Goal: Information Seeking & Learning: Learn about a topic

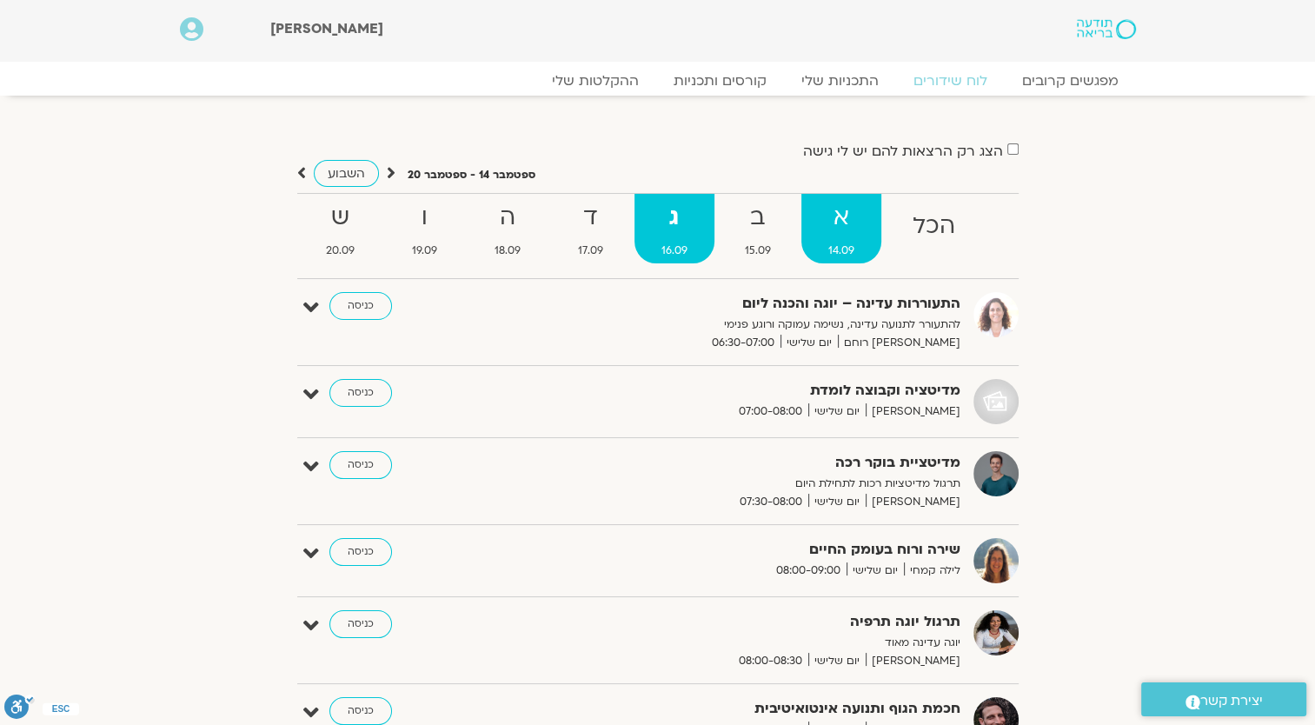
click at [859, 232] on strong "א" at bounding box center [841, 217] width 80 height 39
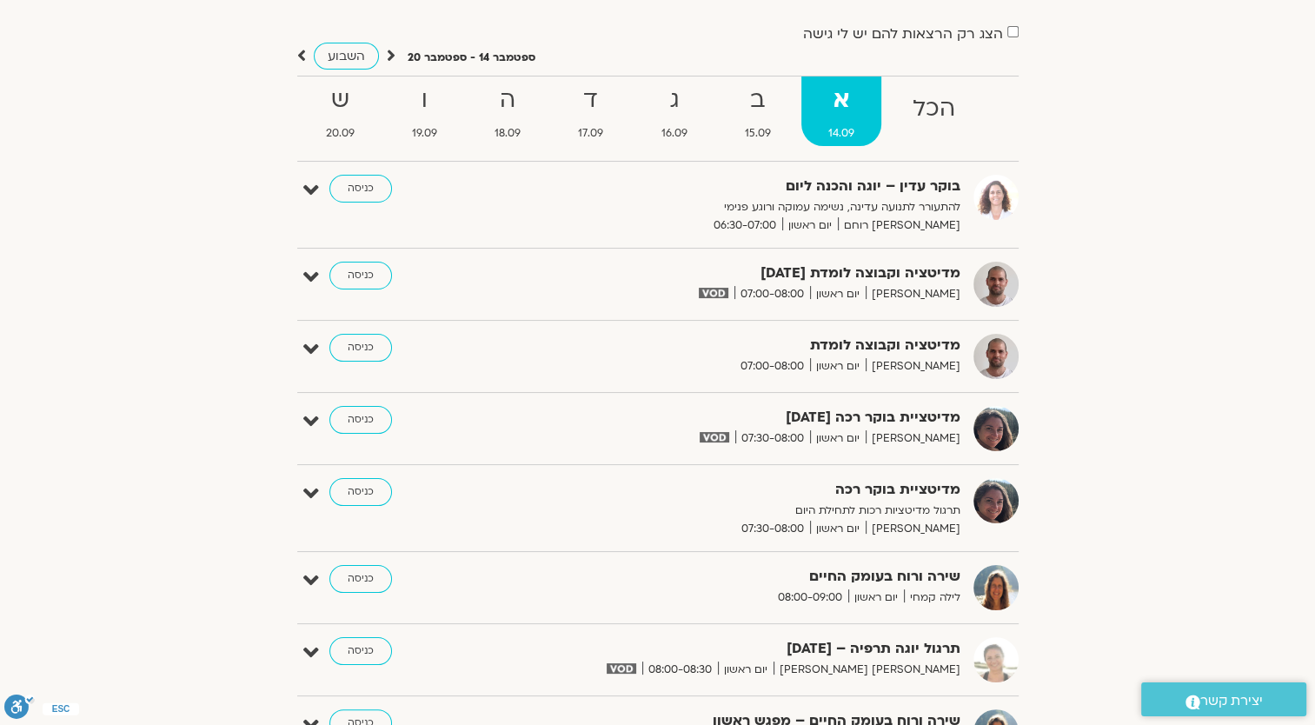
scroll to position [87, 0]
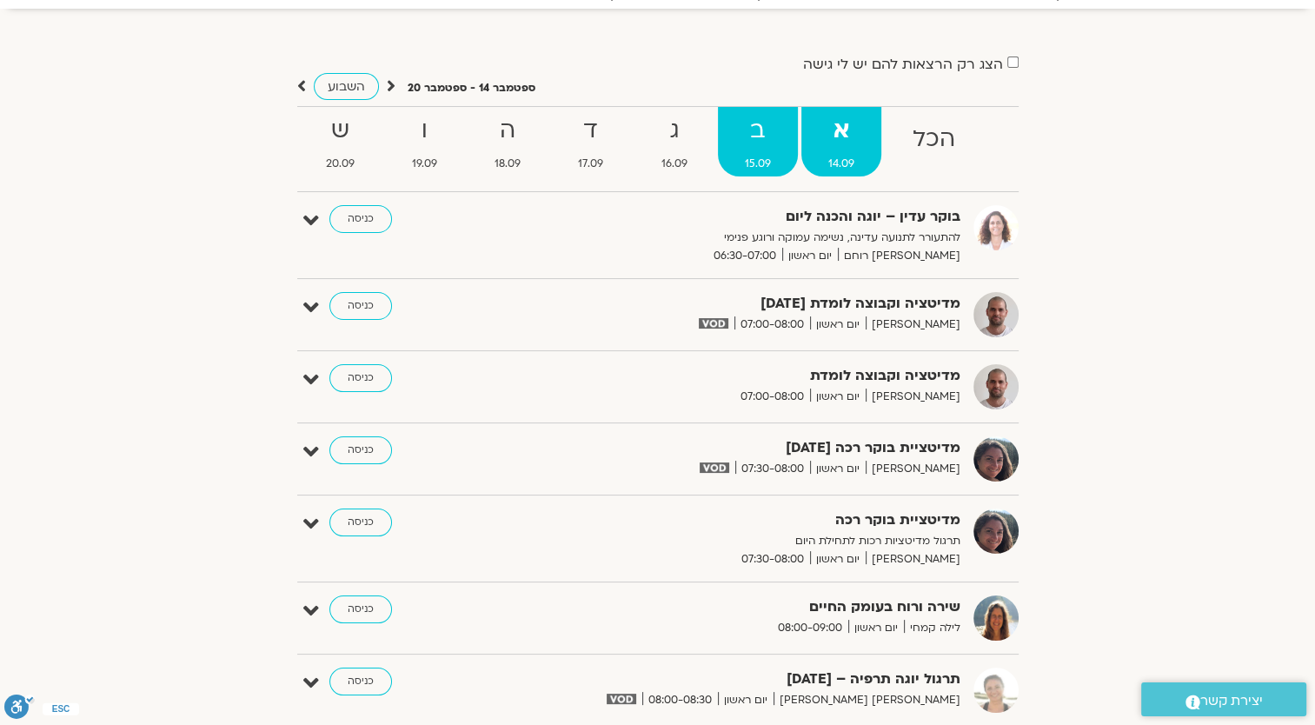
click at [758, 155] on span "15.09" at bounding box center [758, 164] width 80 height 18
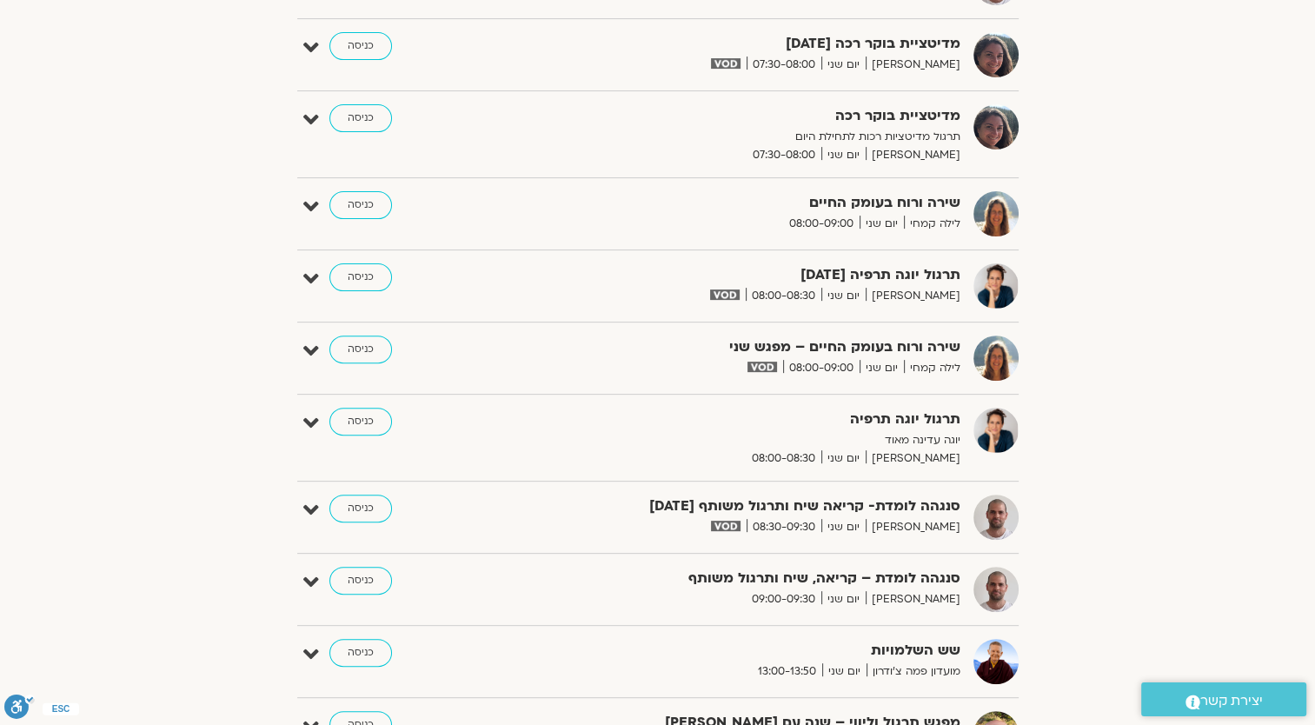
scroll to position [521, 0]
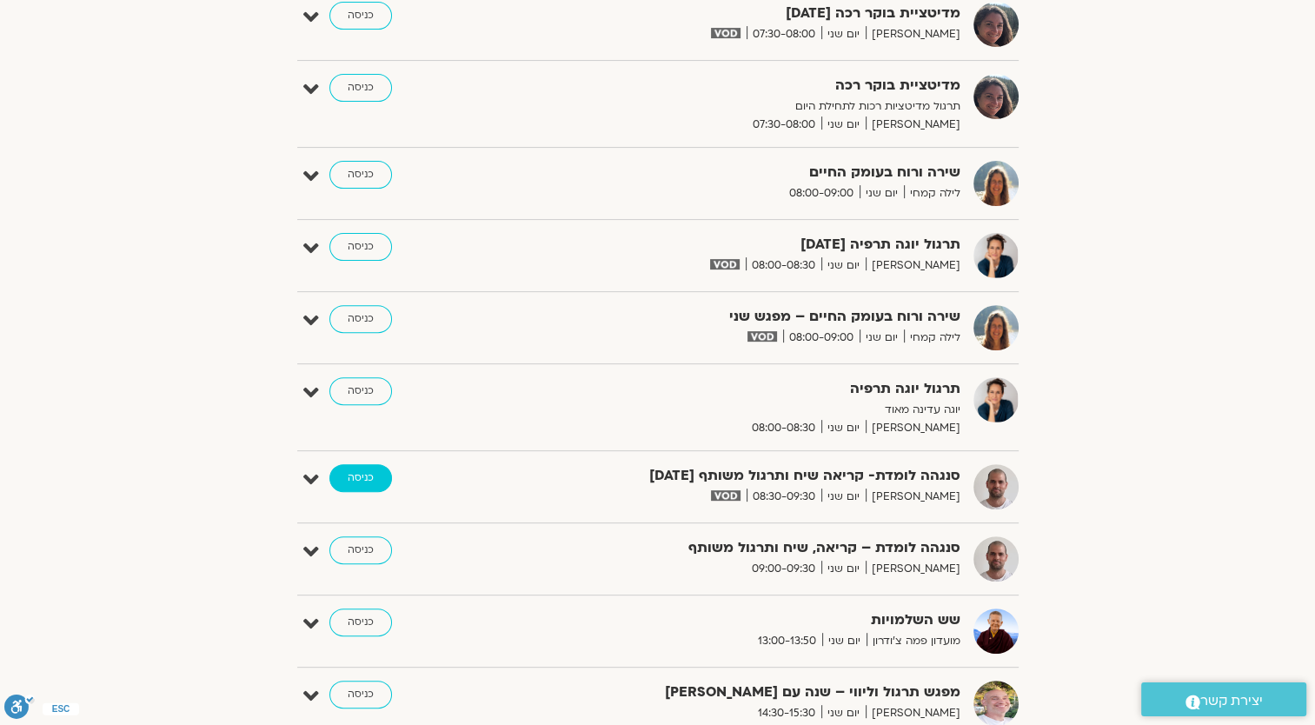
click at [351, 478] on link "כניסה" at bounding box center [360, 478] width 63 height 28
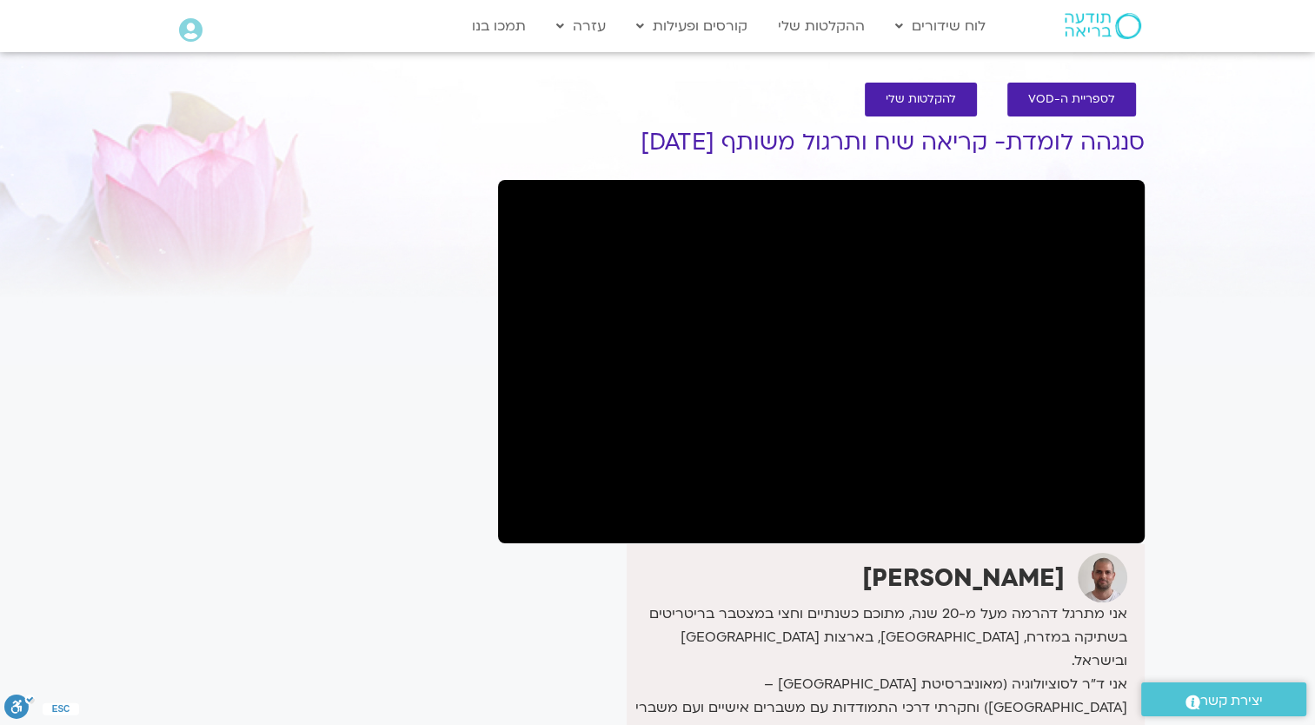
click at [1199, 157] on section "לספריית ה-VOD להקלטות שלי סנגהה לומדת- קריאה שיח ותרגול משותף 15.9.25 דקל קנטי …" at bounding box center [657, 556] width 1315 height 983
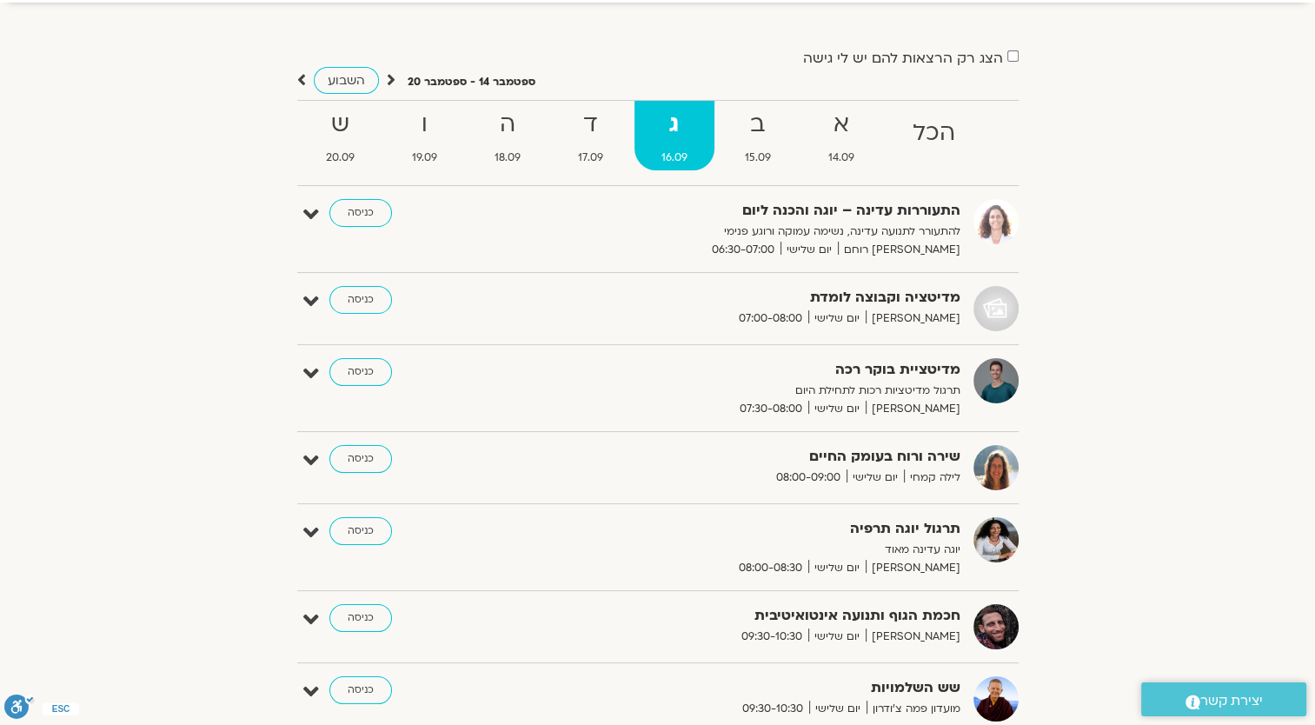
scroll to position [87, 0]
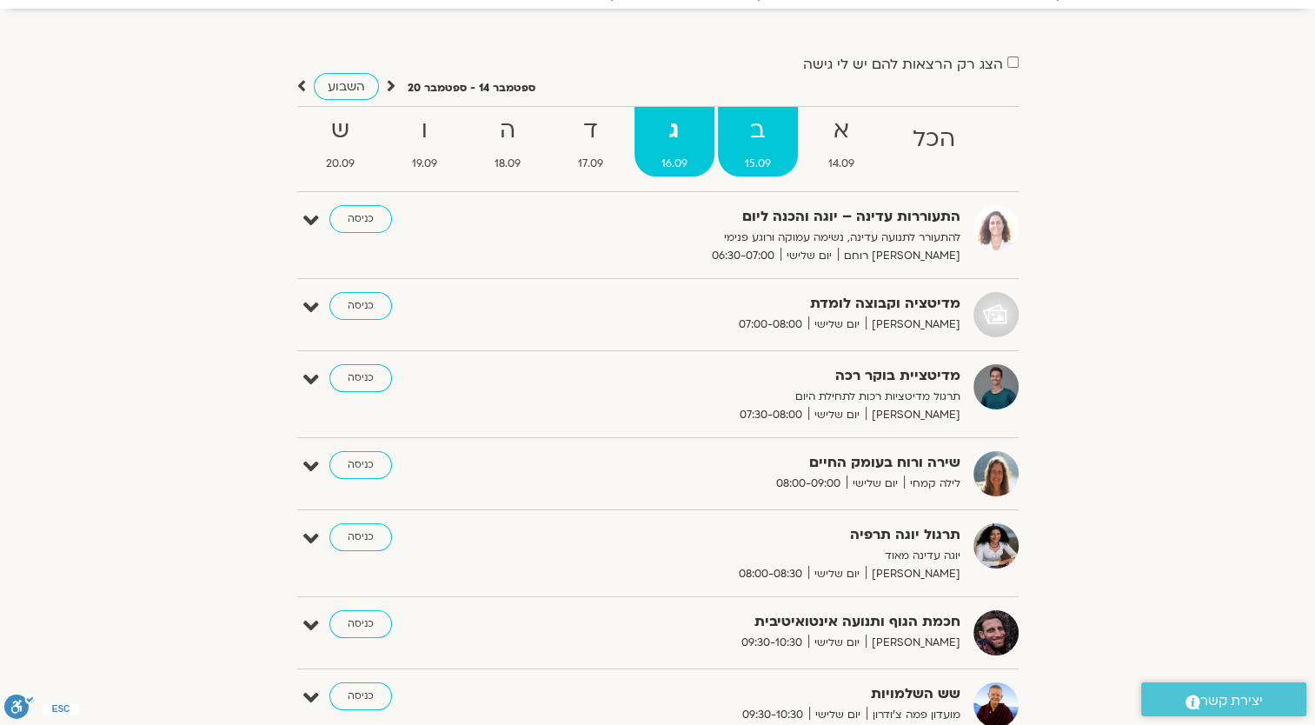
click at [750, 144] on strong "ב" at bounding box center [758, 130] width 80 height 39
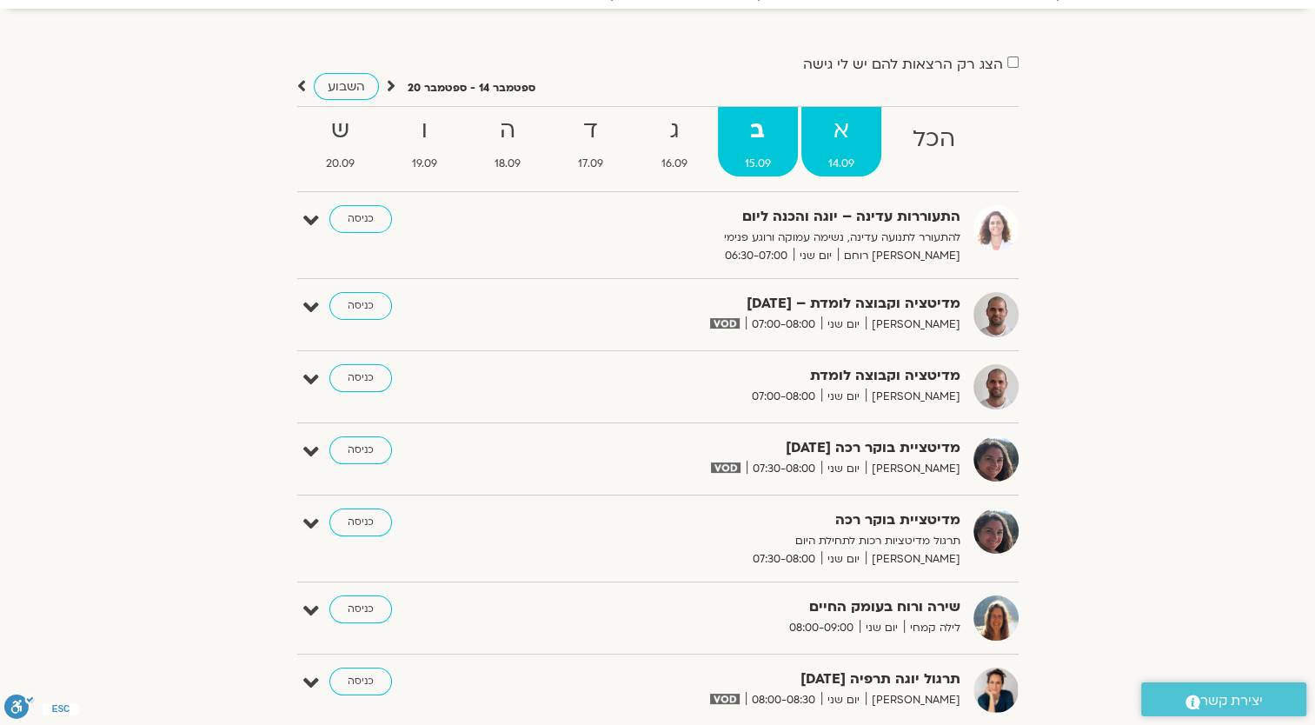
click at [846, 160] on span "14.09" at bounding box center [841, 164] width 80 height 18
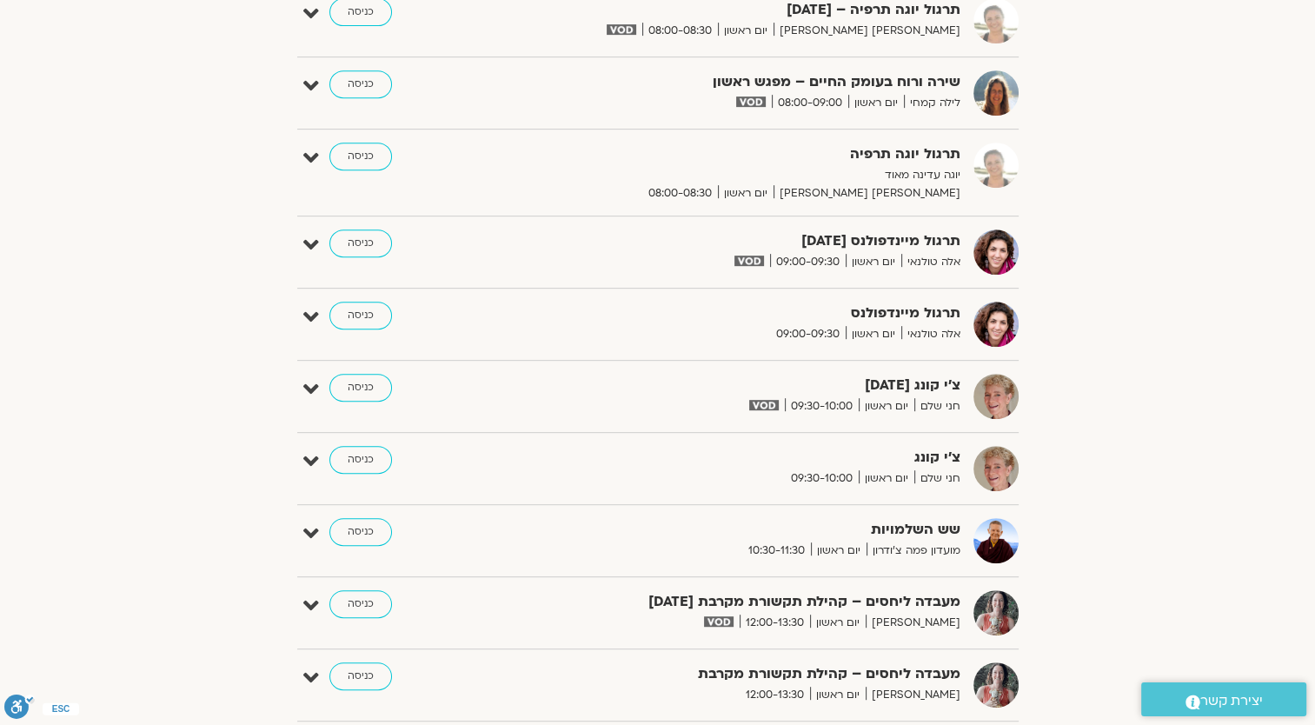
scroll to position [0, 0]
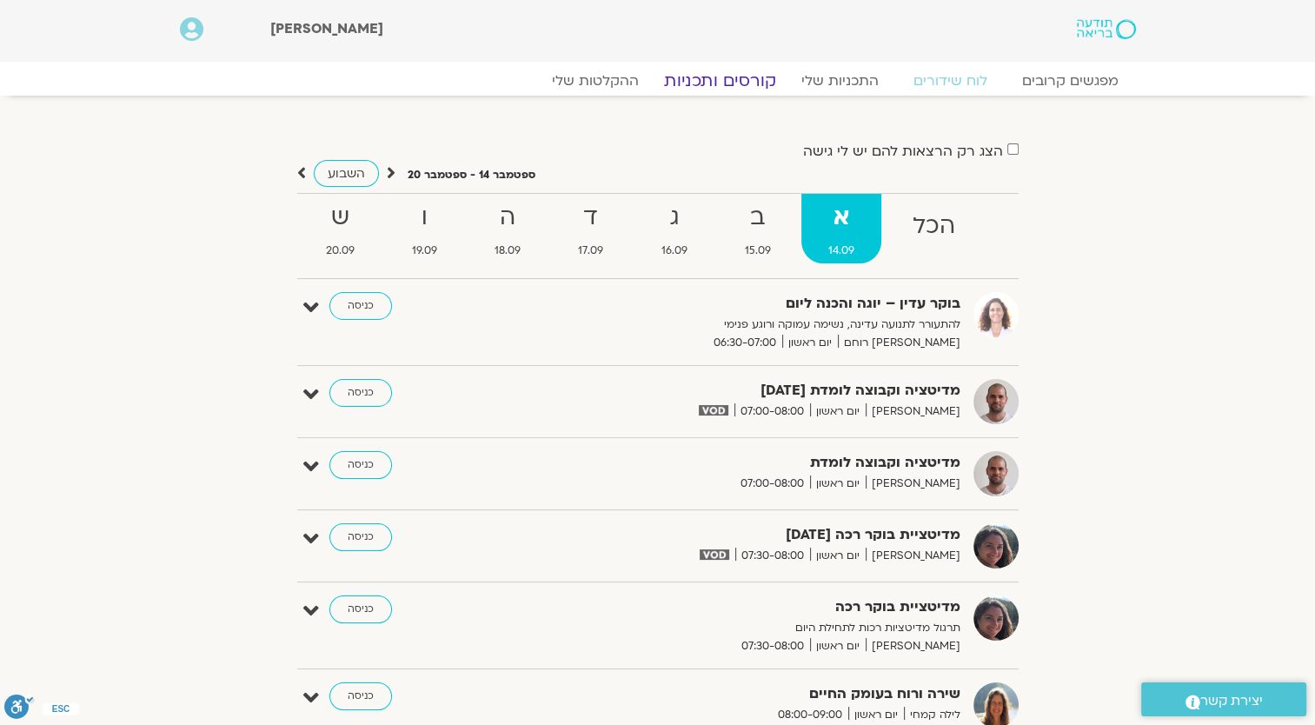
click at [728, 83] on link "קורסים ותכניות" at bounding box center [719, 80] width 153 height 21
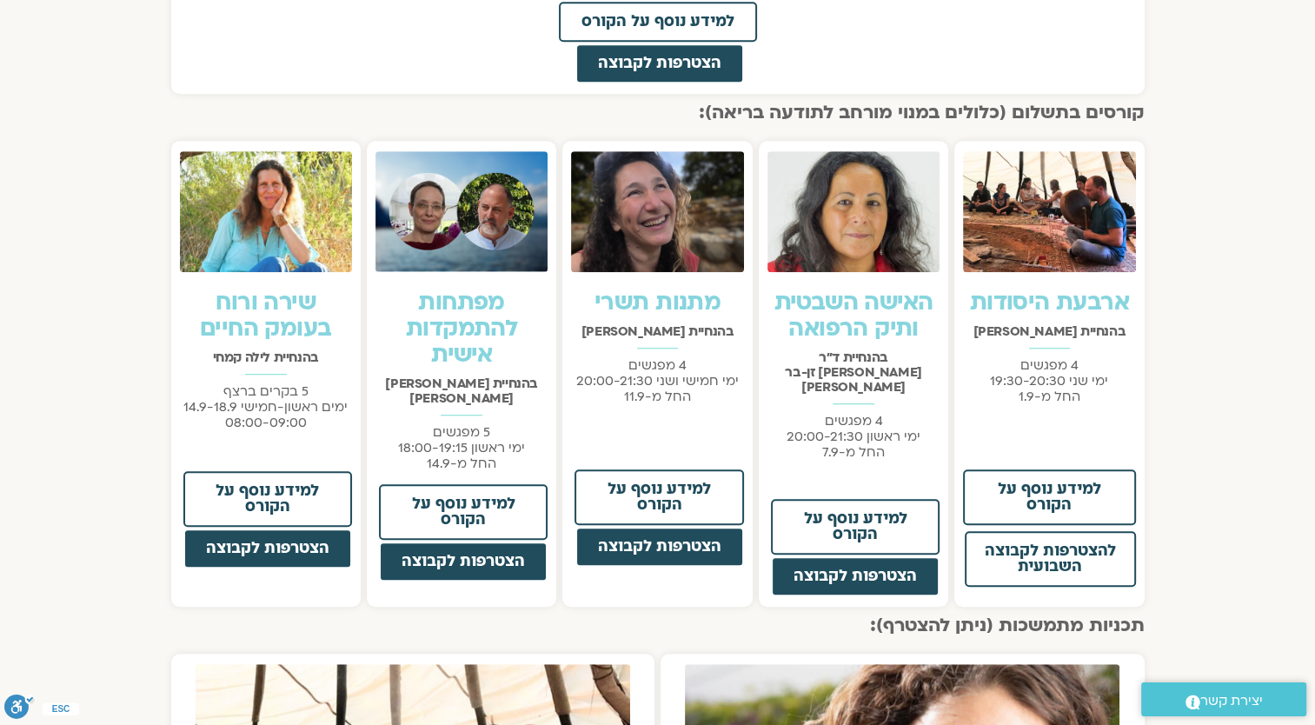
scroll to position [1217, 0]
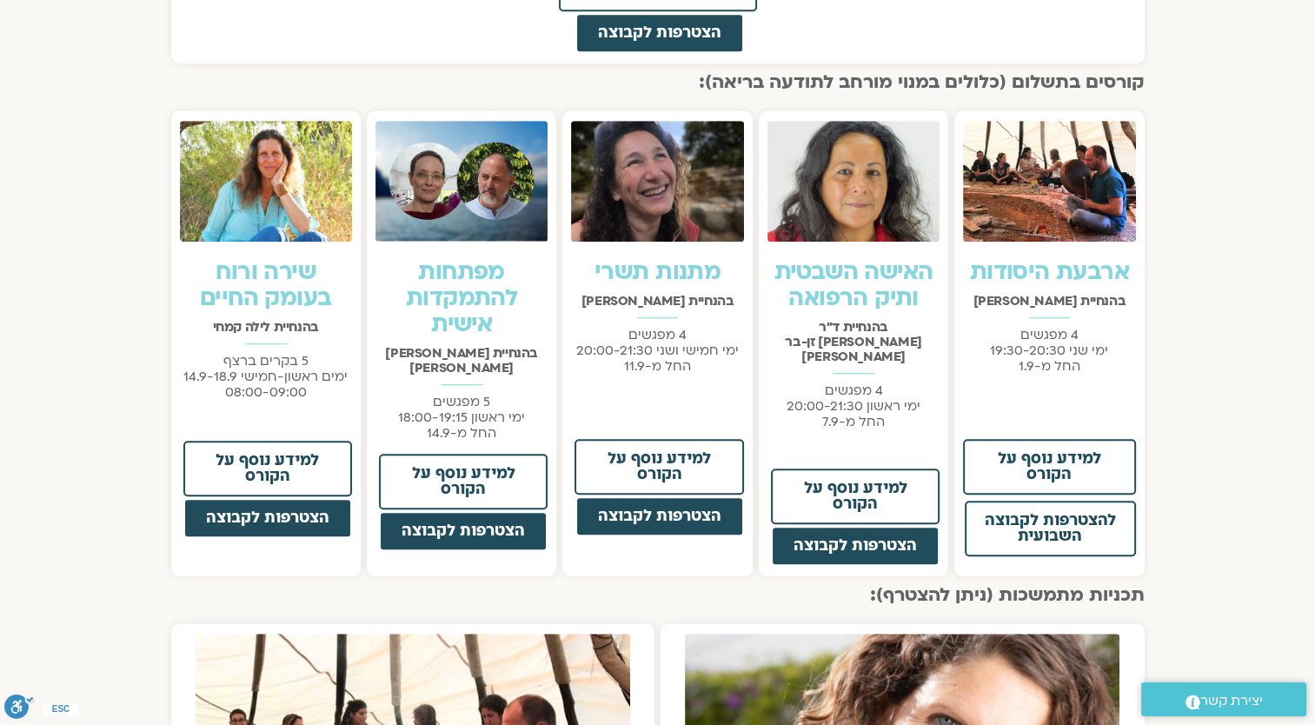
click at [483, 217] on img at bounding box center [461, 181] width 172 height 121
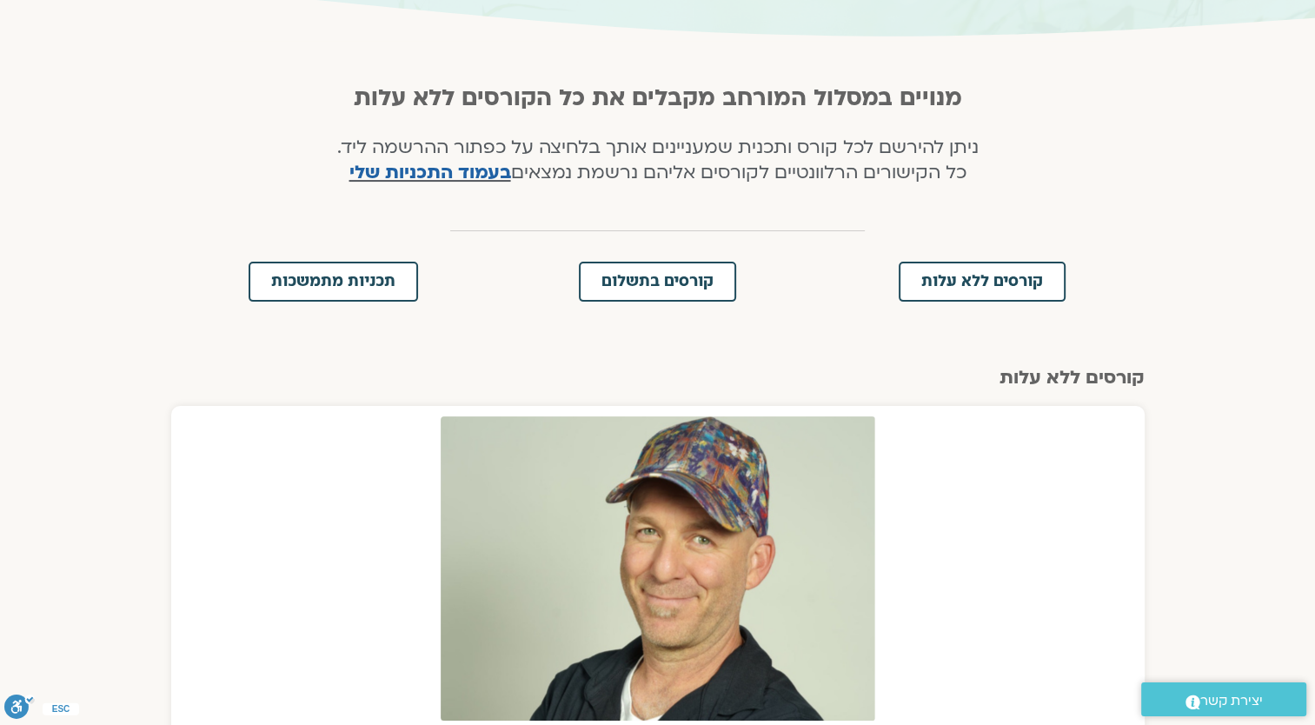
scroll to position [0, 0]
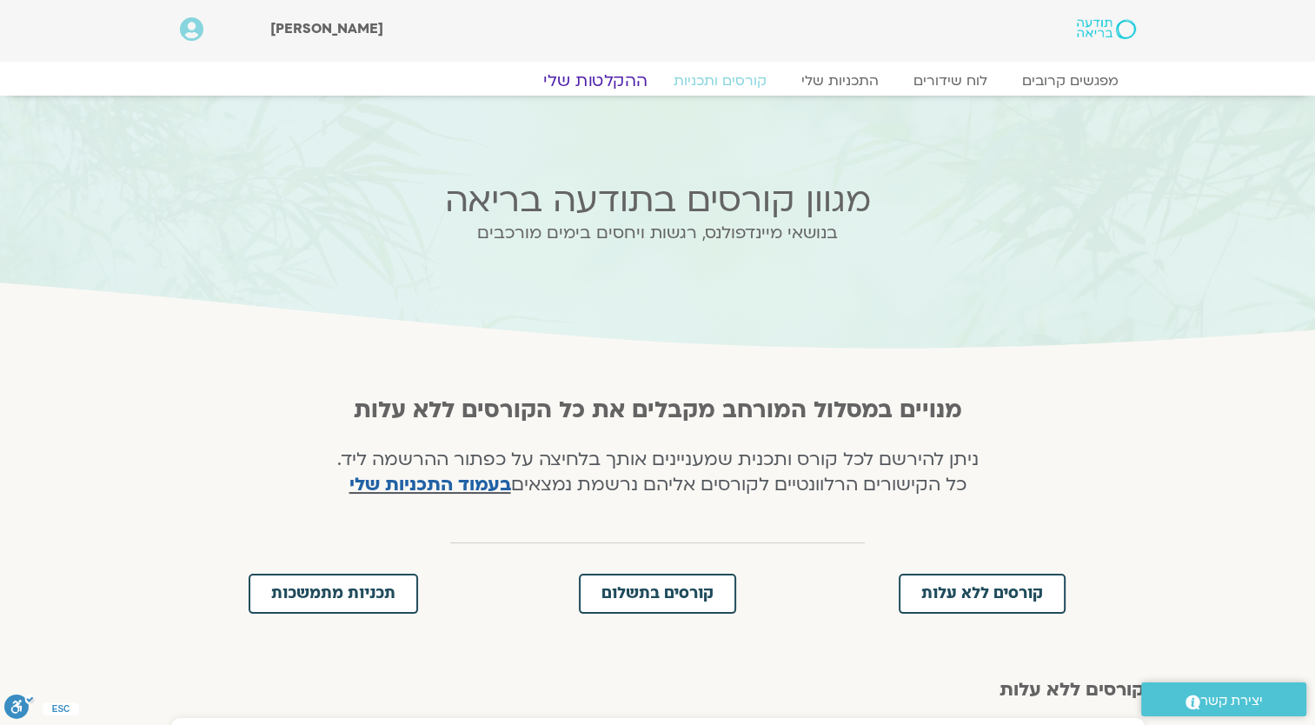
click at [594, 73] on link "ההקלטות שלי" at bounding box center [595, 80] width 146 height 21
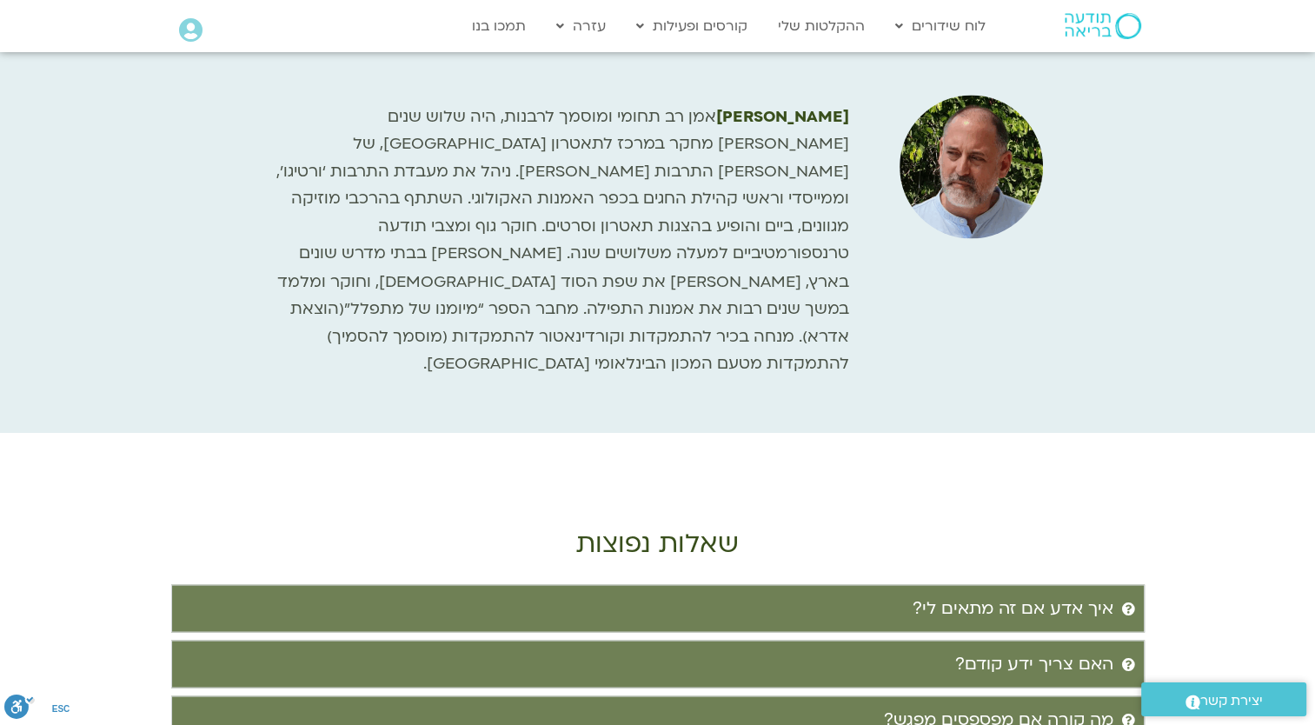
scroll to position [3042, 0]
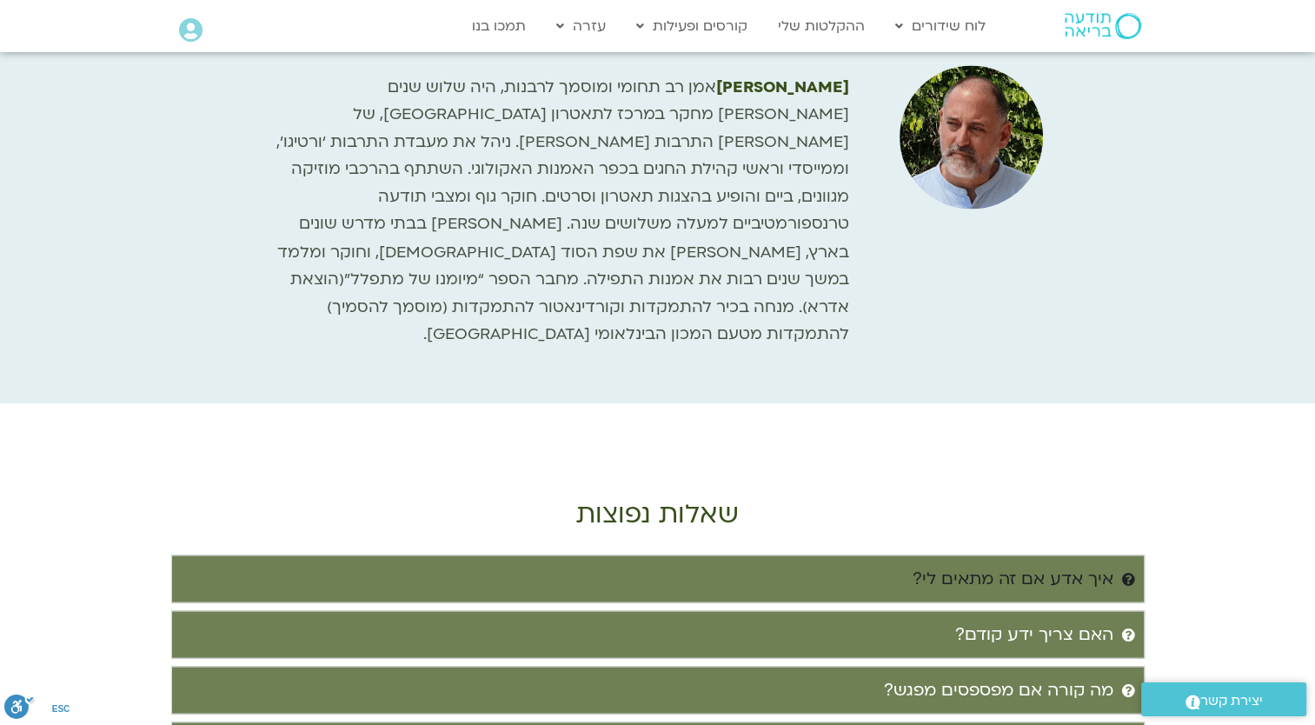
click at [1081, 564] on div "איך אדע אם זה מתאים לי?" at bounding box center [1013, 578] width 201 height 29
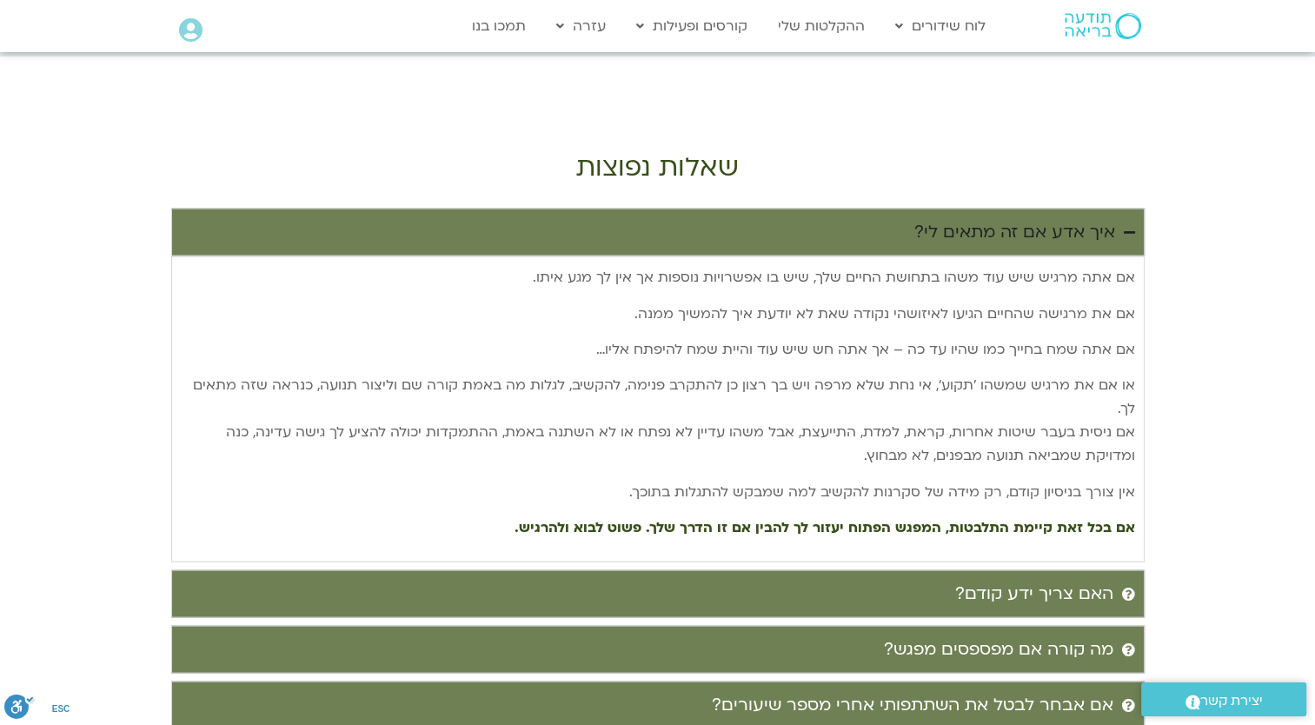
scroll to position [3390, 0]
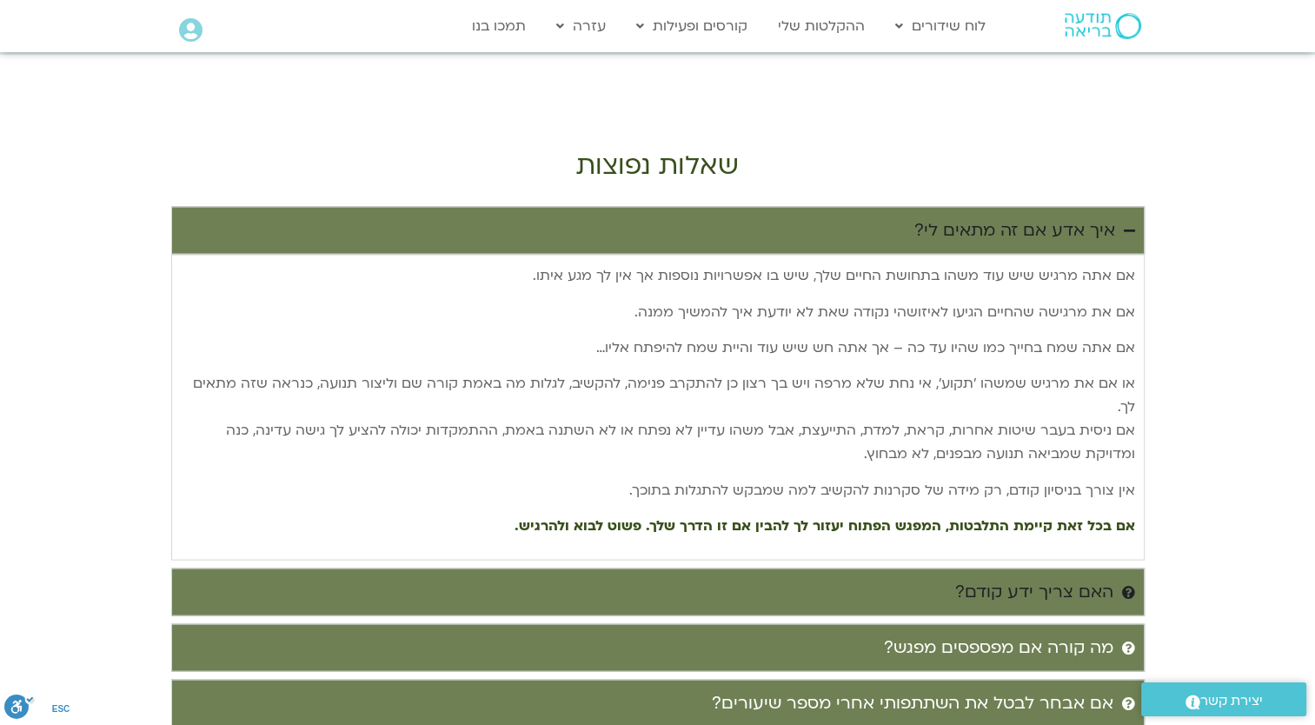
click at [1063, 578] on div "האם צריך ידע קודם?" at bounding box center [1034, 592] width 158 height 29
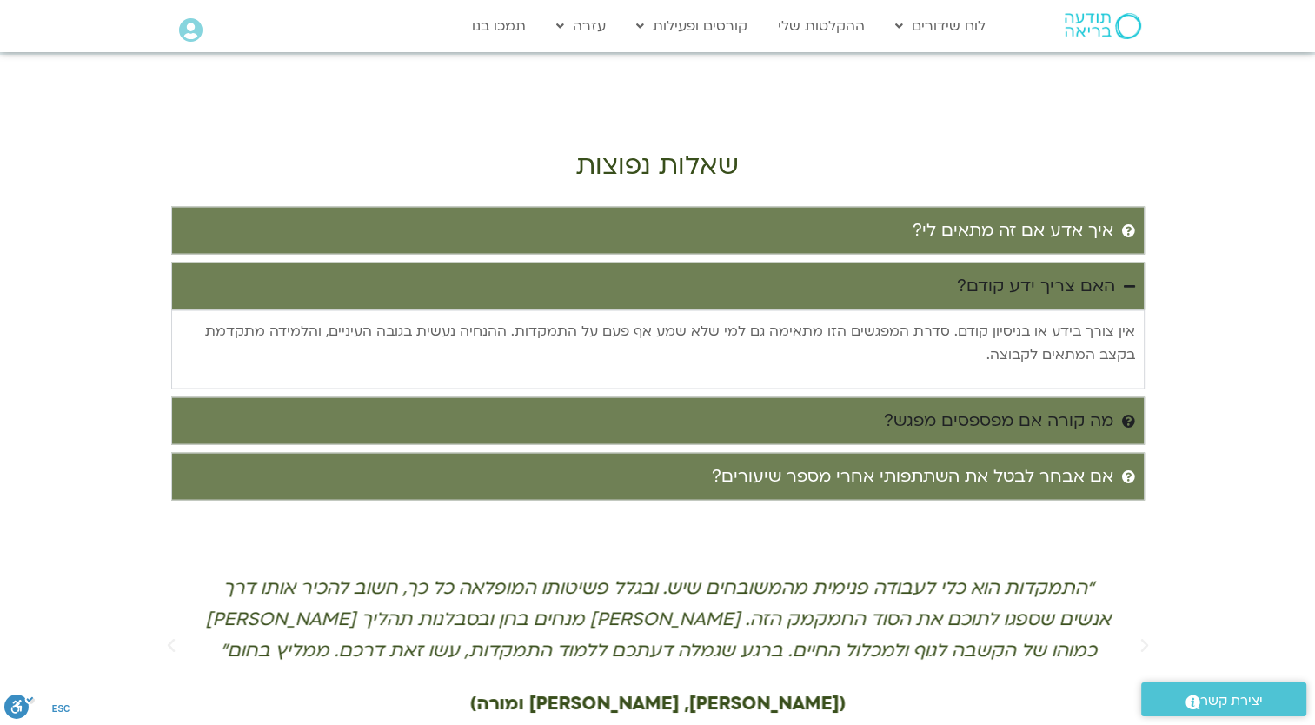
click at [1033, 397] on summary "מה קורה אם מפספסים מפגש?" at bounding box center [657, 421] width 973 height 48
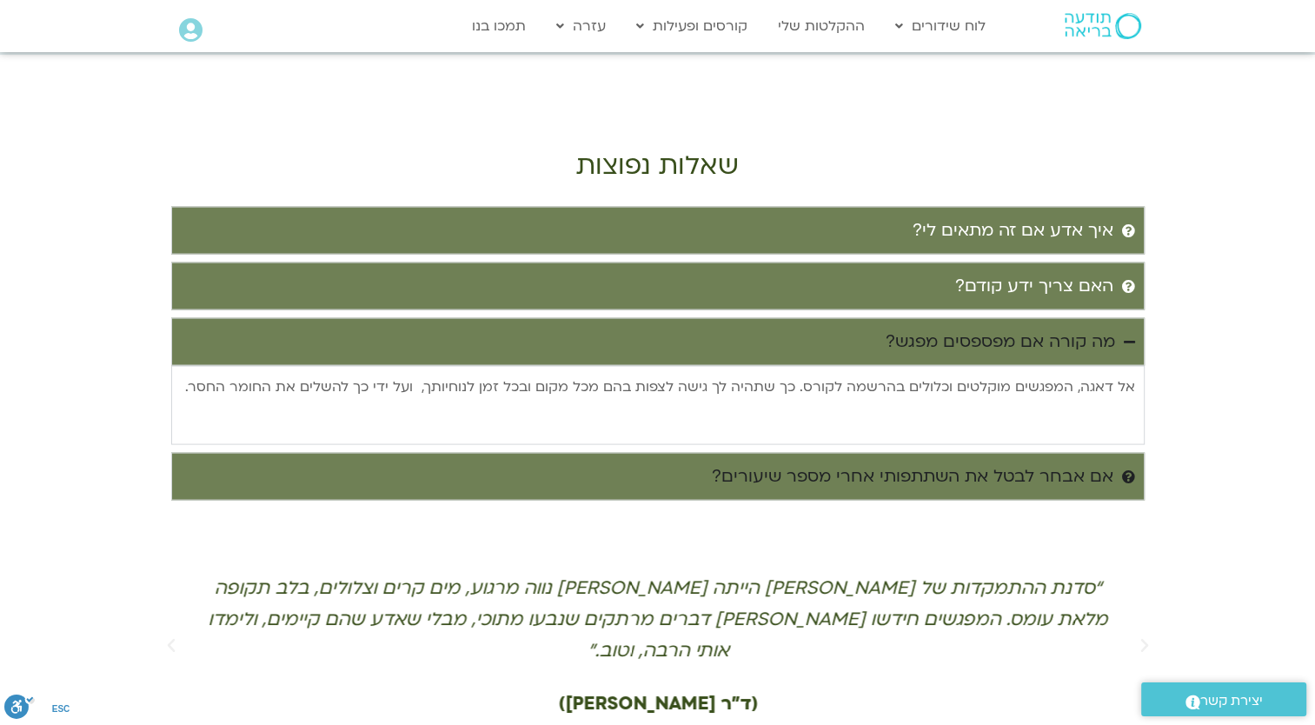
click at [1036, 453] on summary "אם אבחר לבטל את השתתפותי אחרי מספר שיעורים?" at bounding box center [657, 477] width 973 height 48
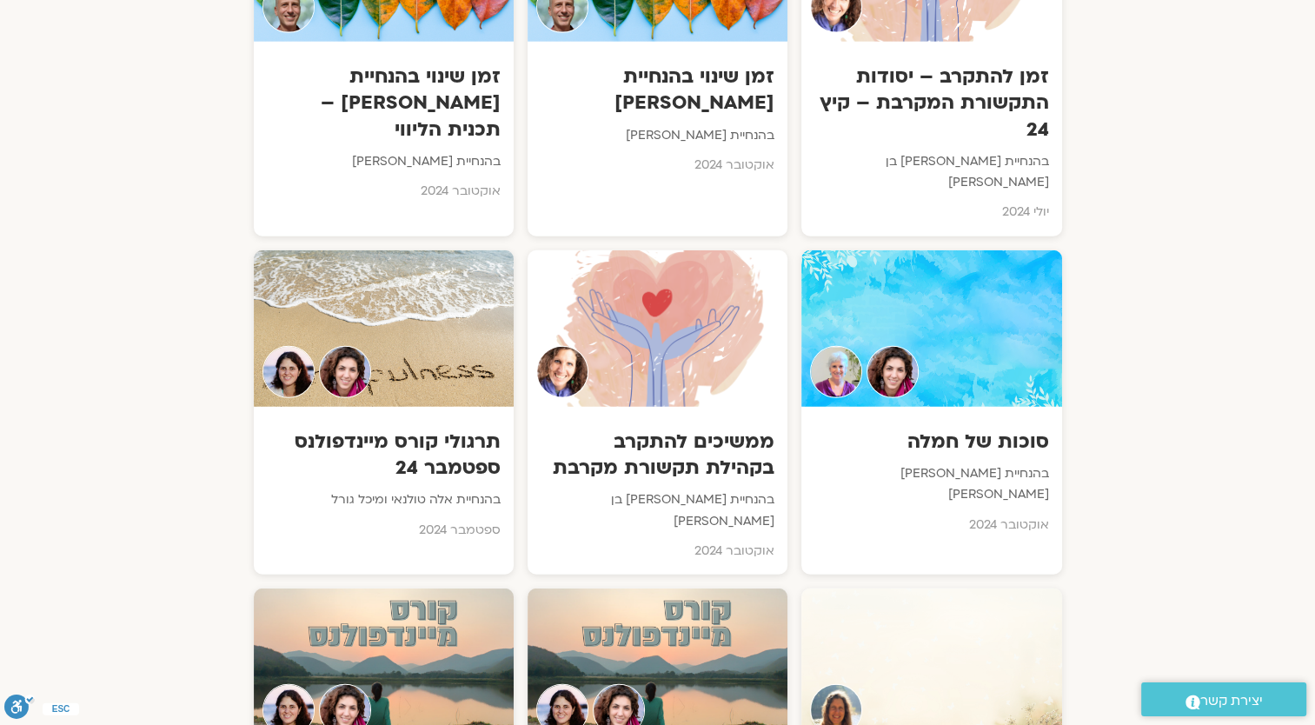
scroll to position [11299, 0]
